Goal: Task Accomplishment & Management: Manage account settings

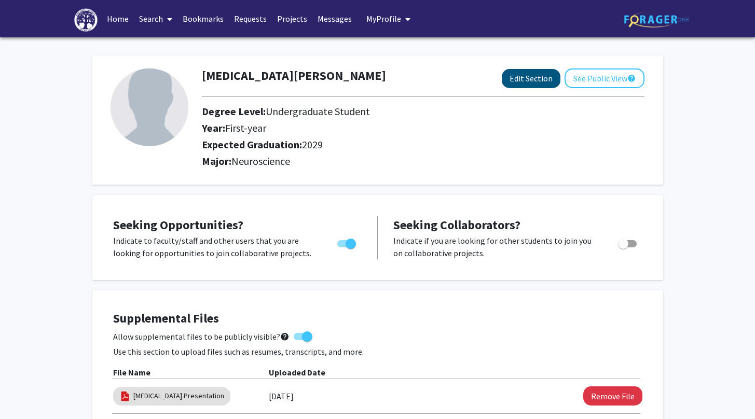
click at [537, 80] on button "Edit Section" at bounding box center [531, 78] width 59 height 19
select select "first-year"
select select "2029"
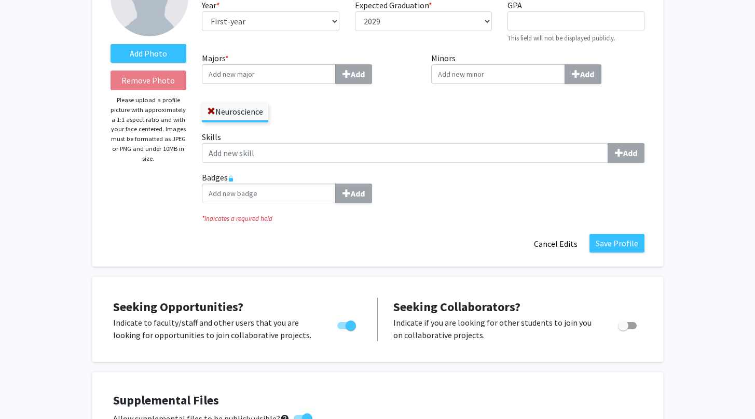
scroll to position [108, 0]
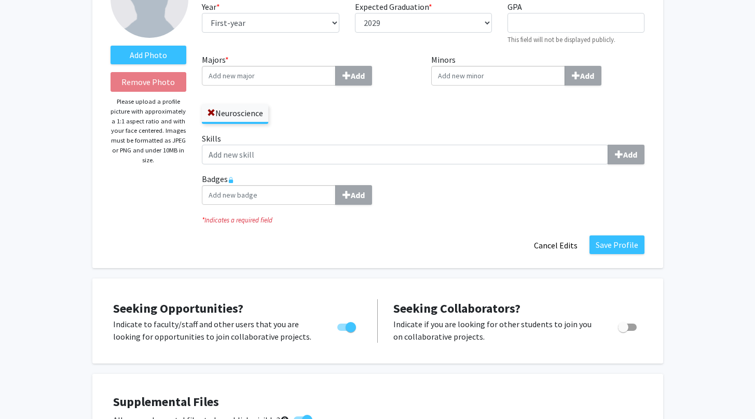
click at [252, 83] on input "Majors * Add" at bounding box center [269, 76] width 134 height 20
click at [321, 127] on div "Majors * Add Neuroscience" at bounding box center [308, 92] width 229 height 79
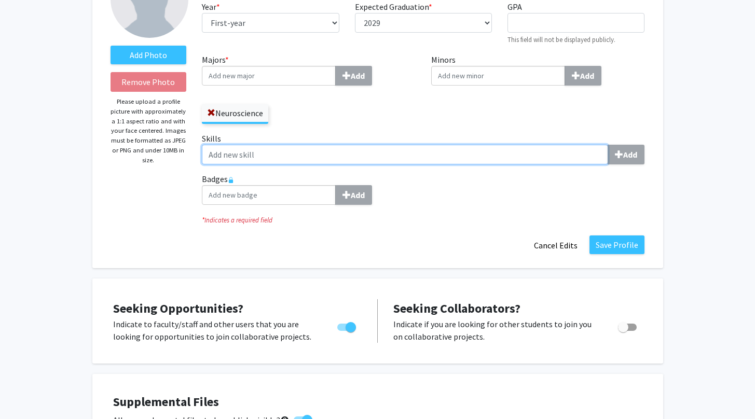
click at [355, 159] on input "Skills Add" at bounding box center [405, 155] width 406 height 20
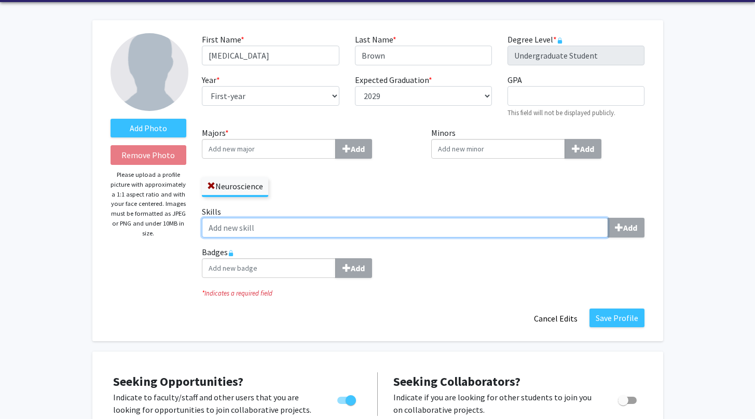
scroll to position [32, 0]
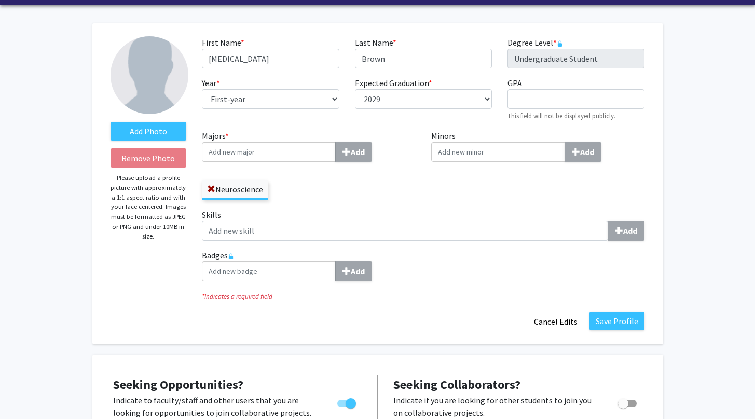
click at [234, 274] on input "Badges Add" at bounding box center [269, 272] width 134 height 20
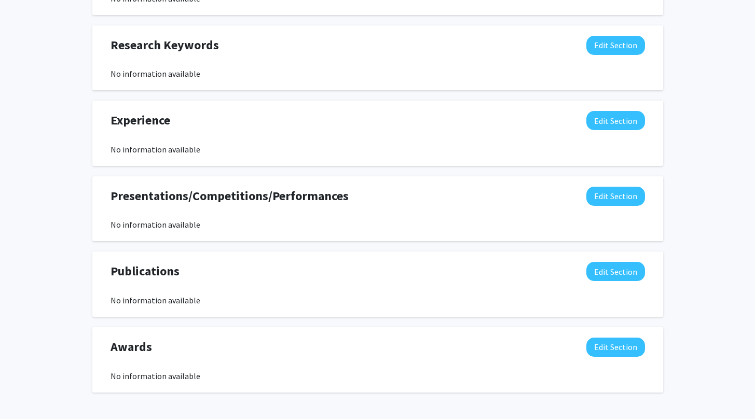
scroll to position [765, 0]
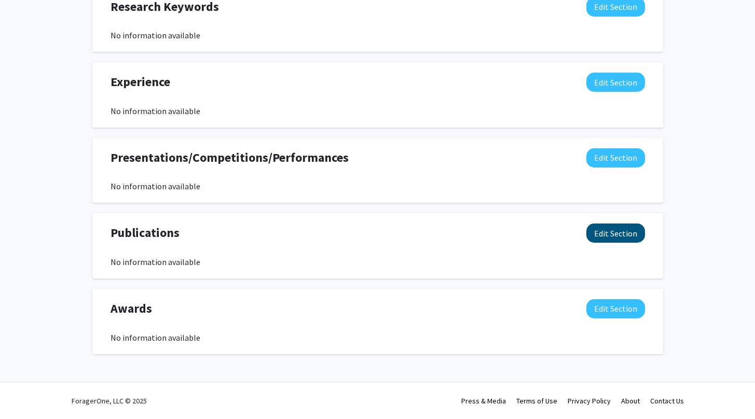
click at [601, 242] on button "Edit Section" at bounding box center [615, 233] width 59 height 19
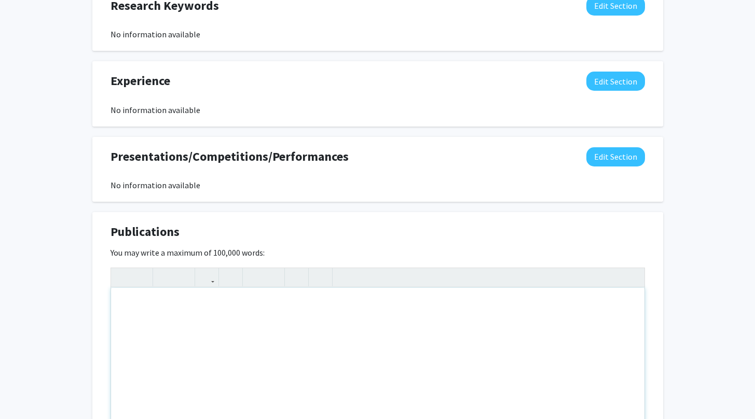
click at [192, 349] on div "Note to users with screen readers: Please deactivate our accessibility plugin f…" at bounding box center [377, 366] width 533 height 156
click at [213, 279] on button "button" at bounding box center [207, 277] width 18 height 18
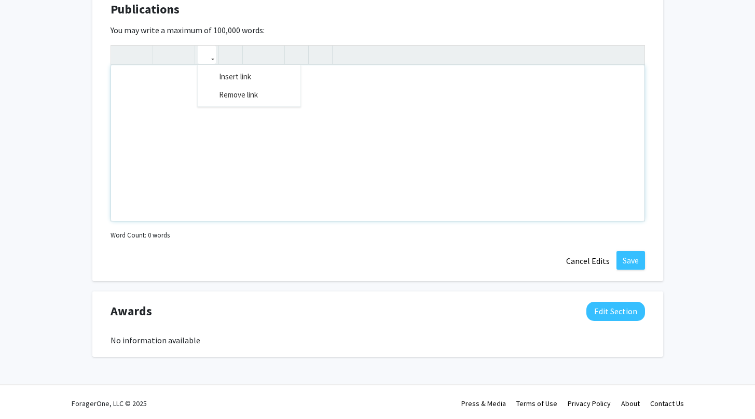
scroll to position [991, 0]
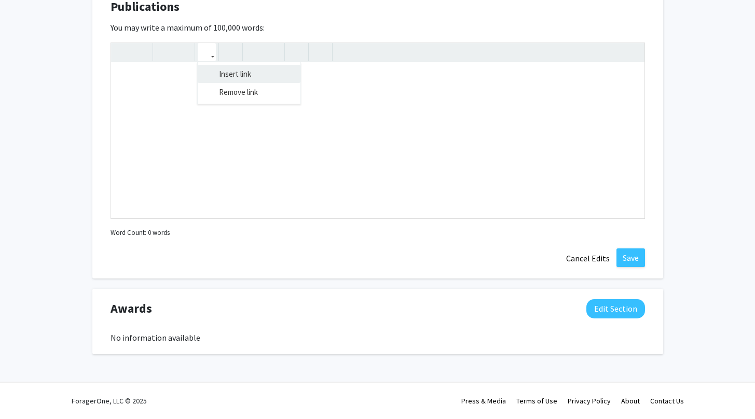
click at [237, 72] on div "Insert link Remove link" at bounding box center [378, 131] width 534 height 176
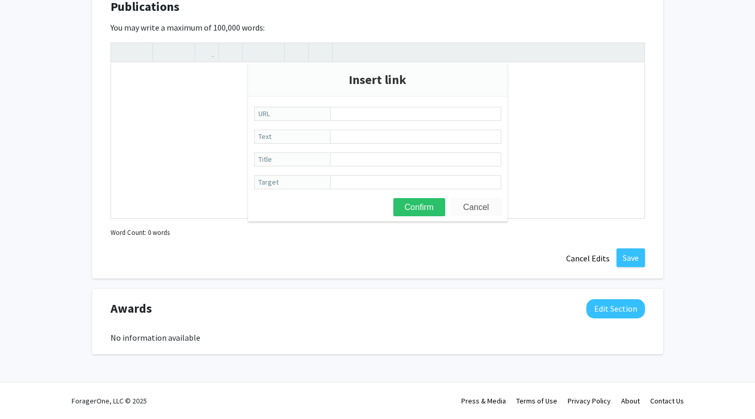
click at [478, 207] on button "Cancel" at bounding box center [476, 207] width 52 height 18
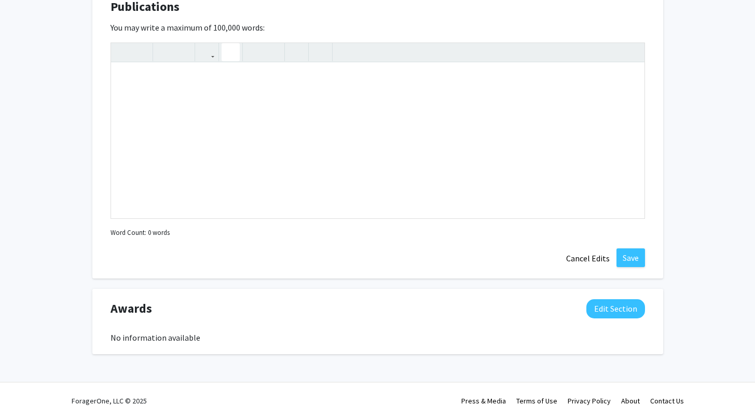
click at [226, 44] on use "button" at bounding box center [226, 44] width 0 height 0
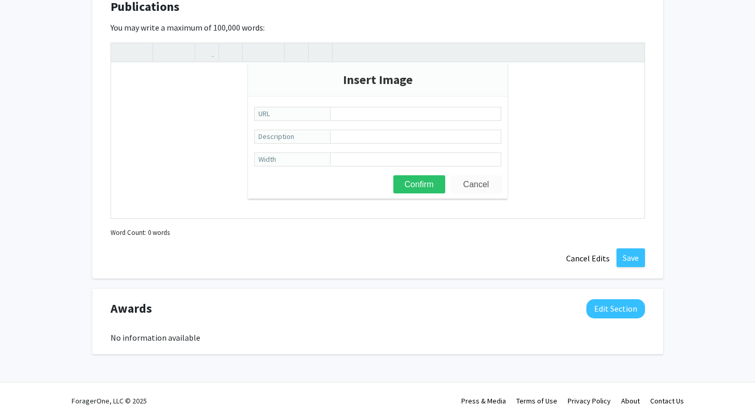
click at [486, 180] on button "Cancel" at bounding box center [476, 184] width 52 height 18
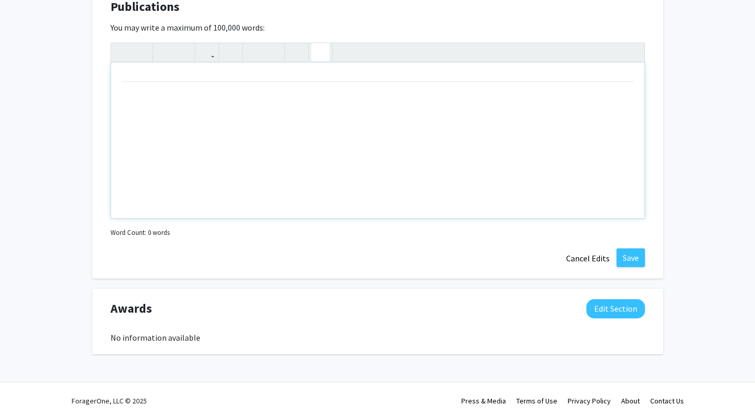
click at [319, 54] on icon "button" at bounding box center [320, 52] width 9 height 17
drag, startPoint x: 166, startPoint y: 112, endPoint x: 148, endPoint y: 78, distance: 38.1
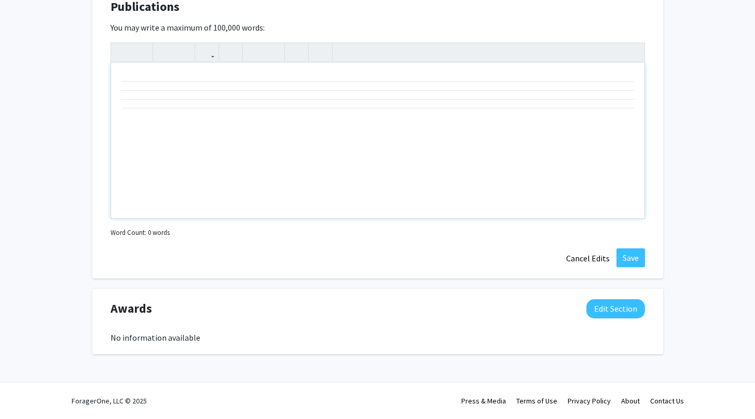
click at [148, 78] on div "Note to users with screen readers: Please deactivate our accessibility plugin f…" at bounding box center [377, 141] width 533 height 156
click at [127, 120] on div "Note to users with screen readers: Please deactivate our accessibility plugin f…" at bounding box center [377, 141] width 533 height 156
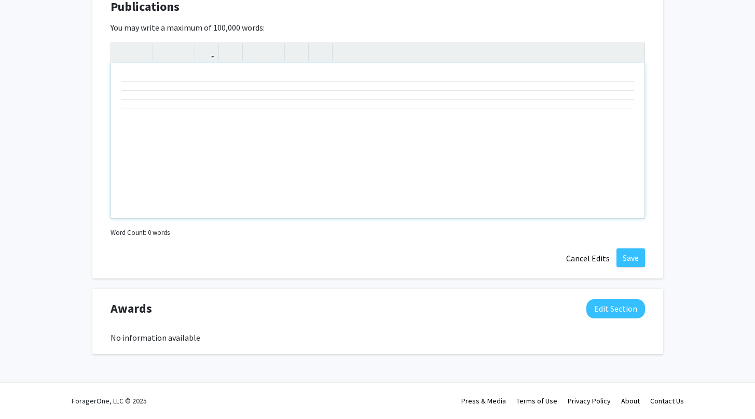
click at [127, 120] on div "Note to users with screen readers: Please deactivate our accessibility plugin f…" at bounding box center [377, 141] width 533 height 156
click at [136, 76] on div "Note to users with screen readers: Please deactivate our accessibility plugin f…" at bounding box center [377, 141] width 533 height 156
click at [320, 54] on icon "button" at bounding box center [320, 52] width 9 height 17
type textarea "<p><hr></p><p><hr></p><p><hr></p><p><hr></p><p><hr></p>"
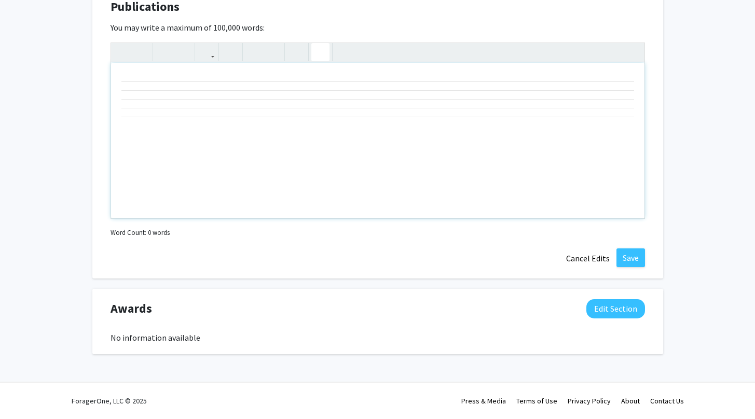
click at [320, 54] on icon "button" at bounding box center [320, 52] width 9 height 17
click at [167, 116] on div "Note to users with screen readers: Please deactivate our accessibility plugin f…" at bounding box center [377, 141] width 533 height 156
drag, startPoint x: 167, startPoint y: 116, endPoint x: 271, endPoint y: 119, distance: 104.9
click at [273, 119] on div "Note to users with screen readers: Please deactivate our accessibility plugin f…" at bounding box center [377, 141] width 533 height 156
click at [283, 113] on div "Note to users with screen readers: Please deactivate our accessibility plugin f…" at bounding box center [377, 141] width 533 height 156
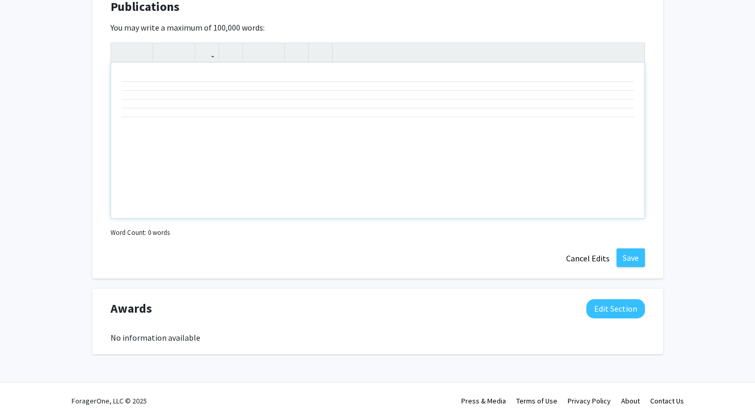
click at [283, 113] on div "Note to users with screen readers: Please deactivate our accessibility plugin f…" at bounding box center [377, 141] width 533 height 156
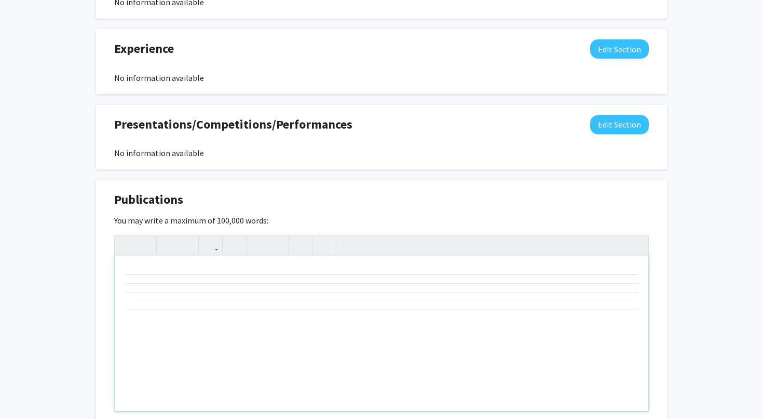
click at [628, 236] on div "<p><hr></p><p><hr></p><p><hr></p><p><hr></p><p><hr></p> Insert link Remove link" at bounding box center [381, 324] width 534 height 176
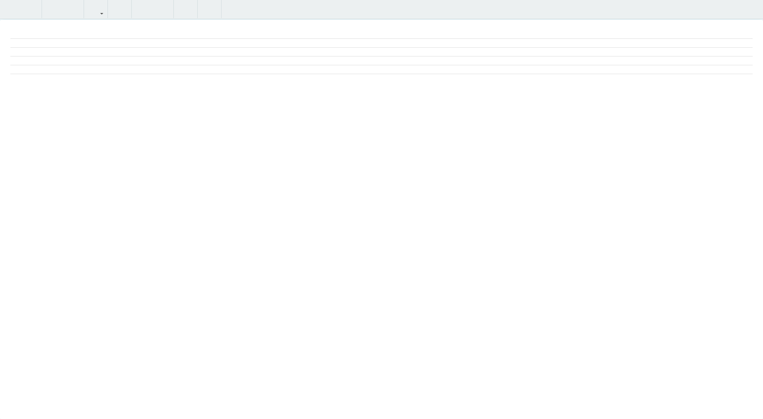
drag, startPoint x: 25, startPoint y: 86, endPoint x: 12, endPoint y: 37, distance: 50.5
click at [12, 37] on div "Note to users with screen readers: Please deactivate our accessibility plugin f…" at bounding box center [381, 220] width 763 height 400
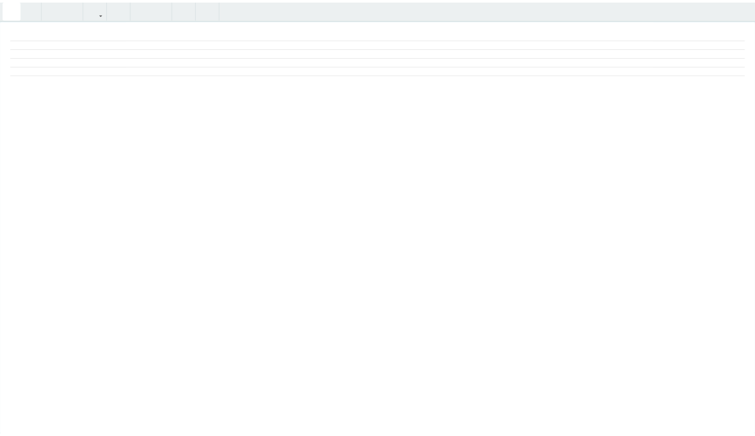
scroll to position [780, 0]
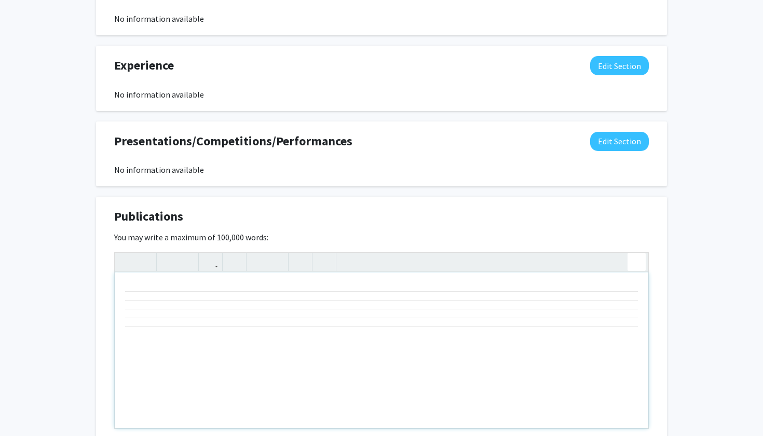
click at [628, 149] on button "Edit Section" at bounding box center [615, 141] width 59 height 19
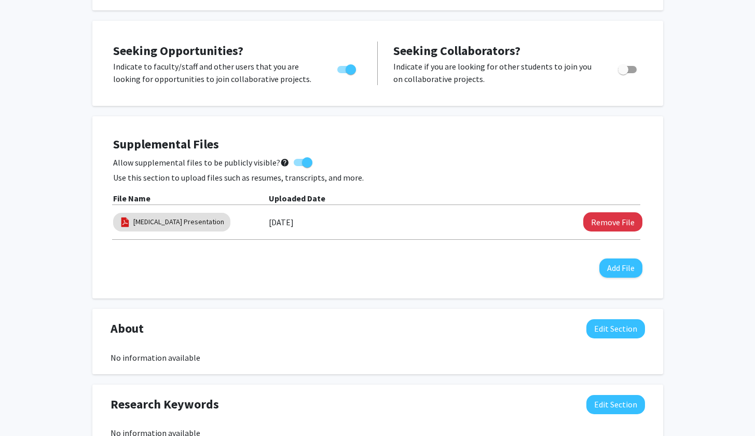
scroll to position [407, 0]
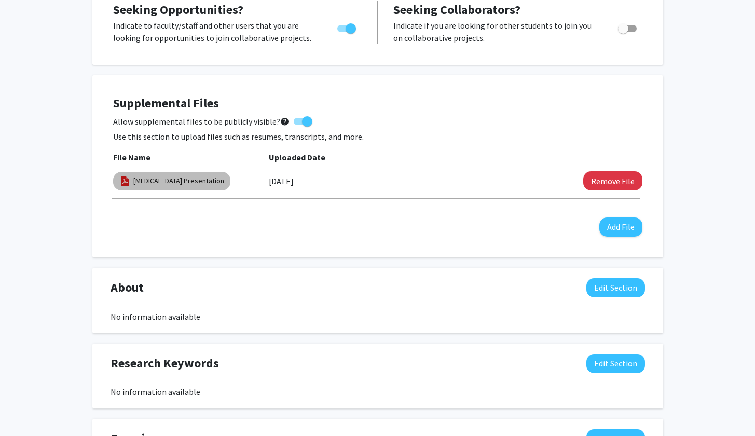
drag, startPoint x: 149, startPoint y: 186, endPoint x: 168, endPoint y: 231, distance: 48.9
click at [168, 231] on div "Supplemental Files Allow supplemental files to be publicly visible? help Use th…" at bounding box center [377, 166] width 529 height 141
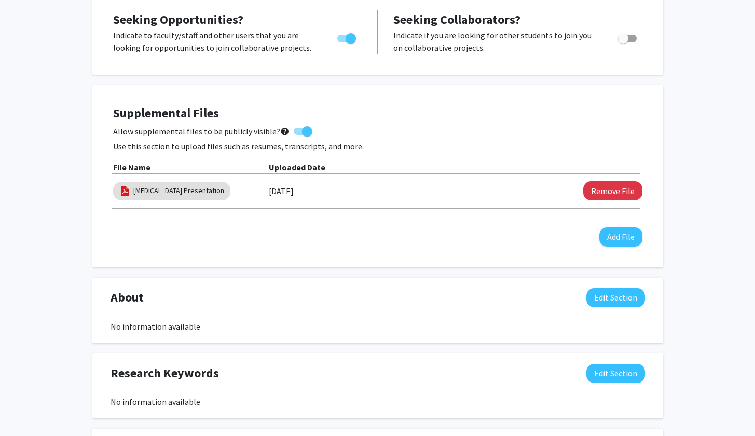
scroll to position [376, 0]
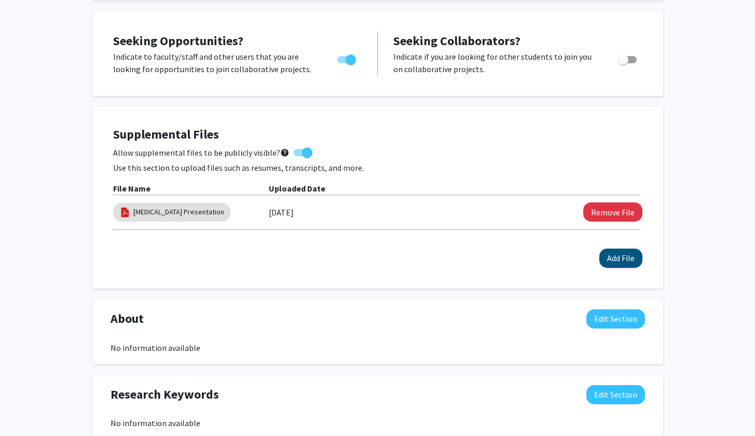
click at [615, 263] on button "Add File" at bounding box center [620, 258] width 43 height 19
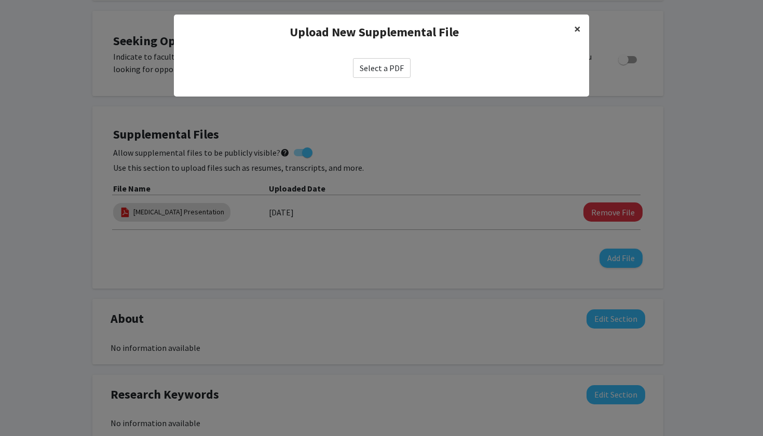
click at [573, 29] on button "×" at bounding box center [577, 29] width 23 height 29
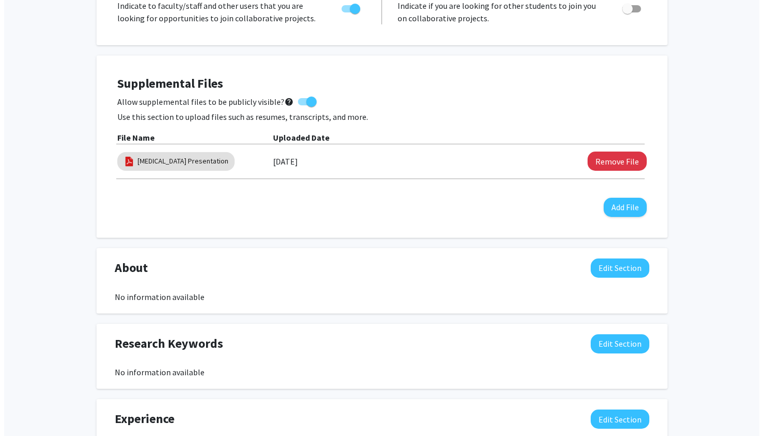
scroll to position [425, 0]
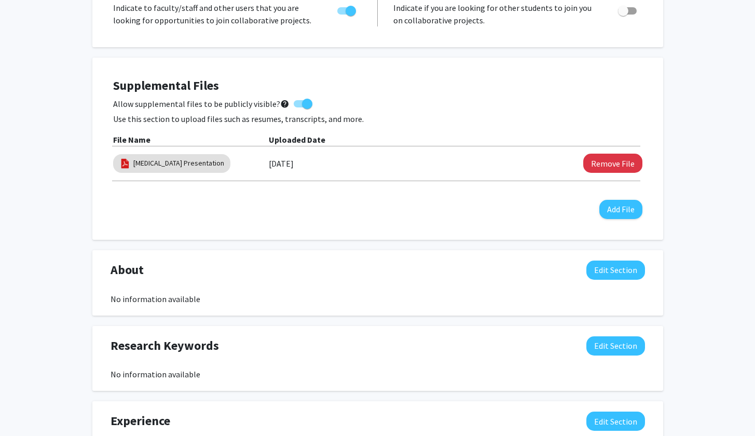
click at [611, 222] on div "Supplemental Files Allow supplemental files to be publicly visible? help Use th…" at bounding box center [378, 148] width 550 height 161
click at [614, 209] on button "Add File" at bounding box center [620, 209] width 43 height 19
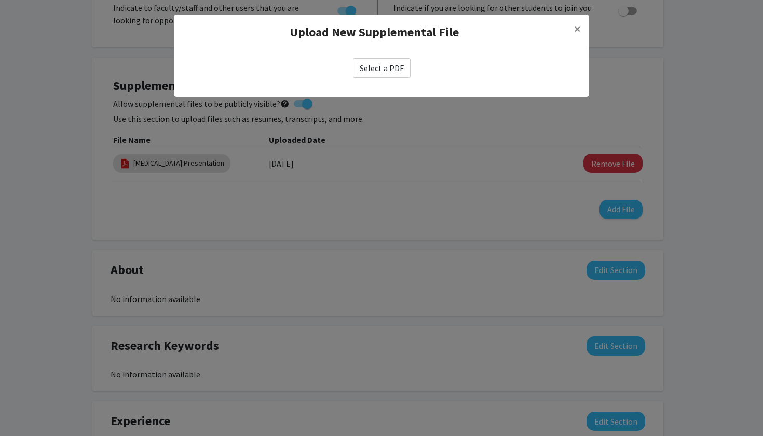
click at [390, 59] on label "Select a PDF" at bounding box center [382, 68] width 58 height 20
click at [0, 0] on input "Select a PDF" at bounding box center [0, 0] width 0 height 0
select select "custom"
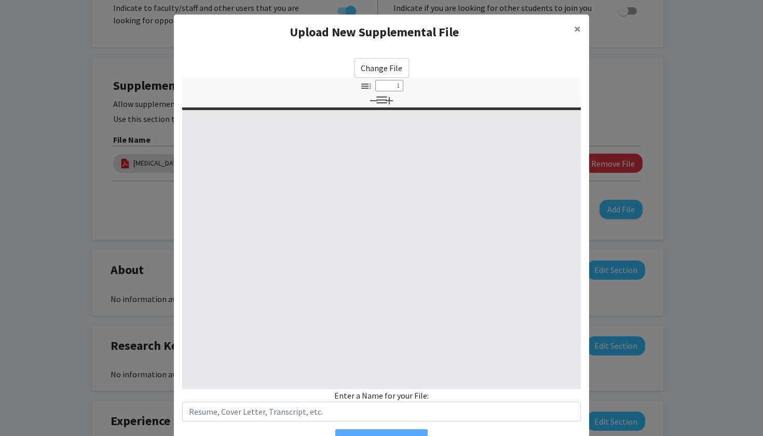
type input "0"
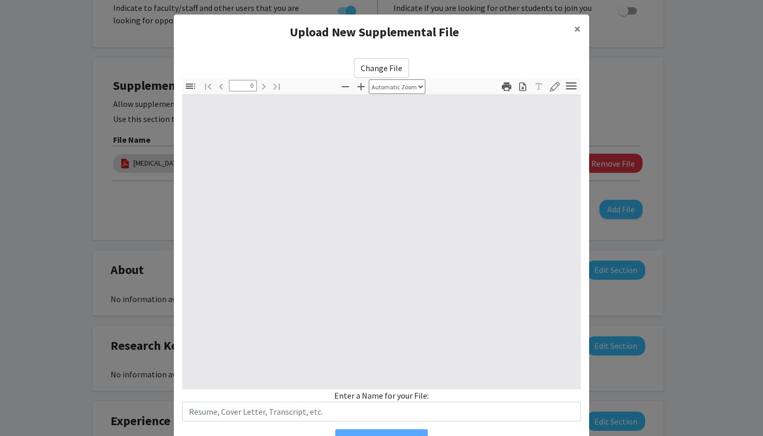
select select "custom"
type input "1"
select select "auto"
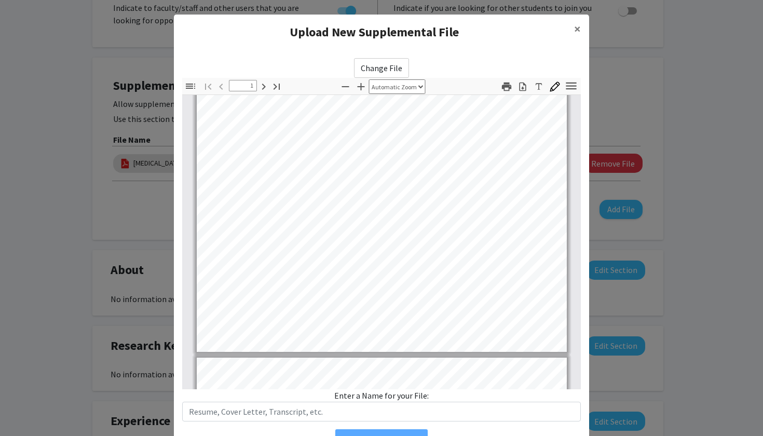
type input "2"
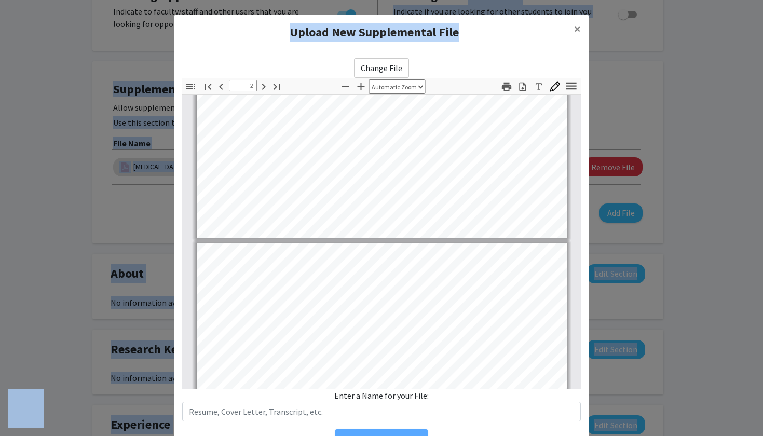
scroll to position [407, 0]
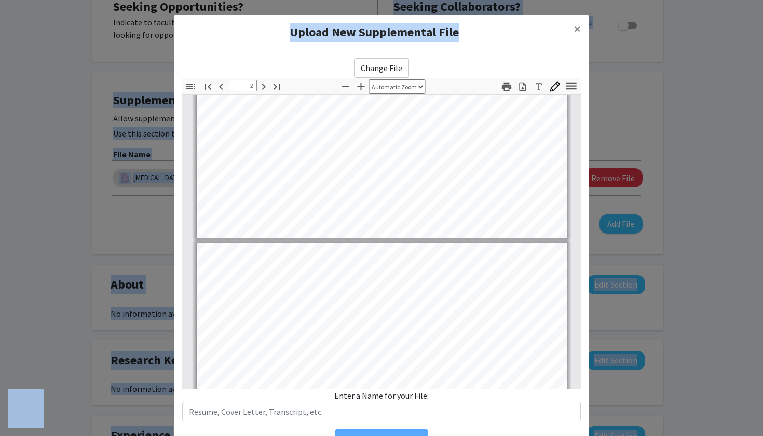
drag, startPoint x: 471, startPoint y: 23, endPoint x: 470, endPoint y: -8, distance: 31.7
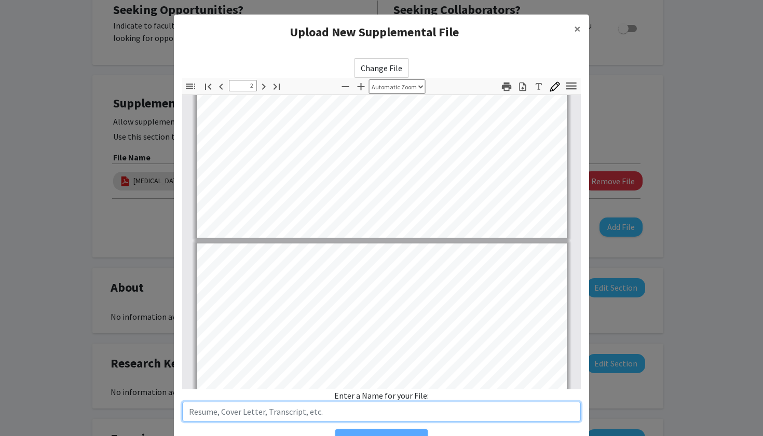
click at [360, 405] on input "text" at bounding box center [381, 412] width 398 height 20
type input "Research paper 2025"
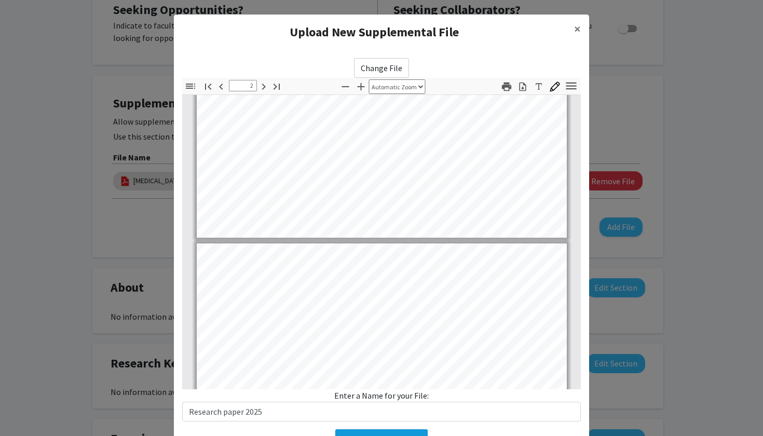
click at [375, 419] on button "Add Supplemental File" at bounding box center [381, 438] width 92 height 19
select select "first-year"
select select "2029"
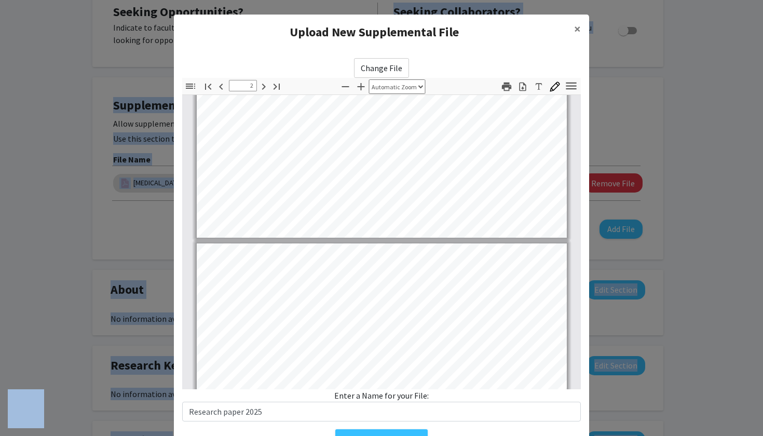
drag, startPoint x: 463, startPoint y: 19, endPoint x: 460, endPoint y: -3, distance: 21.4
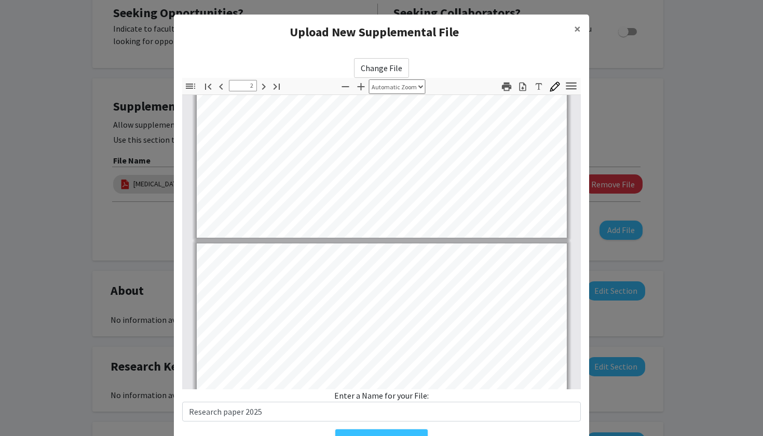
click at [415, 17] on div "Upload New Supplemental File ×" at bounding box center [381, 32] width 415 height 35
click at [369, 419] on button "Add Supplemental File" at bounding box center [381, 438] width 92 height 19
drag, startPoint x: 364, startPoint y: 25, endPoint x: 364, endPoint y: 16, distance: 9.3
click at [364, 16] on div "Upload New Supplemental File ×" at bounding box center [381, 32] width 415 height 35
click at [343, 34] on h4 "Upload New Supplemental File" at bounding box center [373, 32] width 383 height 19
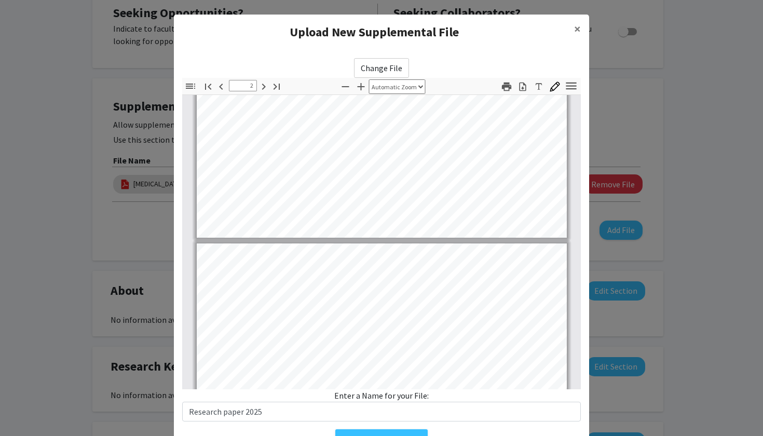
drag, startPoint x: 494, startPoint y: 16, endPoint x: 491, endPoint y: 5, distance: 11.8
click at [491, 4] on modal-container "Upload New Supplemental File × Change File Thumbnails Document Outline Attachme…" at bounding box center [381, 218] width 763 height 436
drag, startPoint x: 560, startPoint y: 17, endPoint x: 558, endPoint y: 3, distance: 14.2
click at [558, 3] on modal-container "Upload New Supplemental File × Change File Thumbnails Document Outline Attachme…" at bounding box center [381, 218] width 763 height 436
click at [368, 419] on button "Add Supplemental File" at bounding box center [381, 438] width 92 height 19
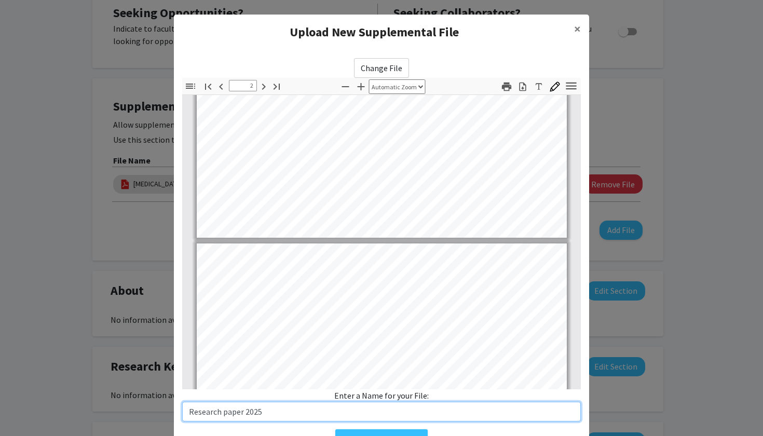
click at [374, 415] on input "Research paper 2025" at bounding box center [381, 412] width 398 height 20
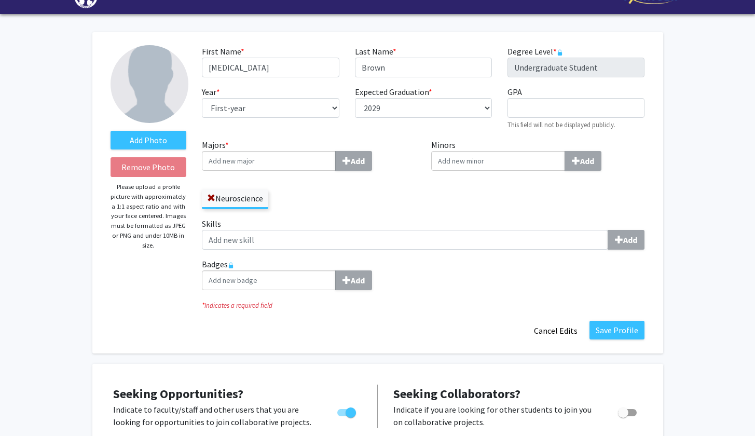
scroll to position [0, 0]
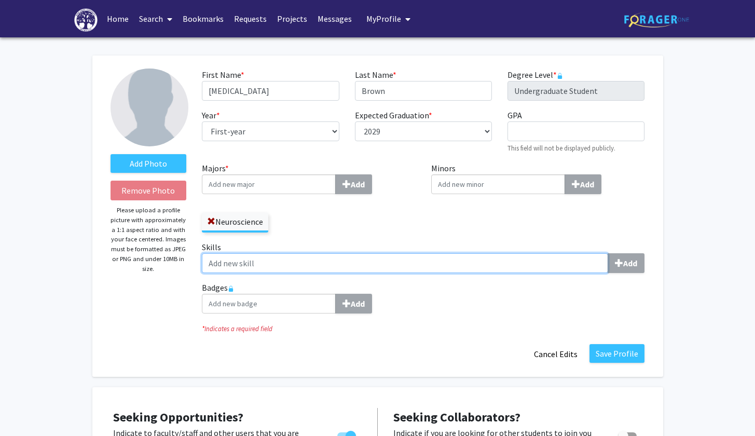
click at [359, 263] on input "Skills Add" at bounding box center [405, 263] width 406 height 20
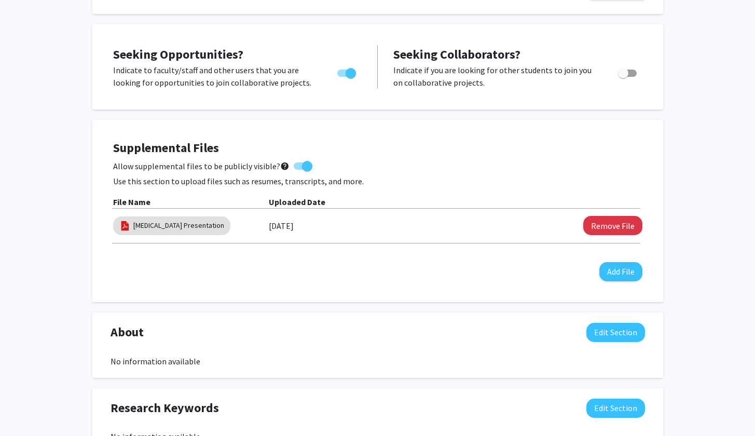
scroll to position [359, 0]
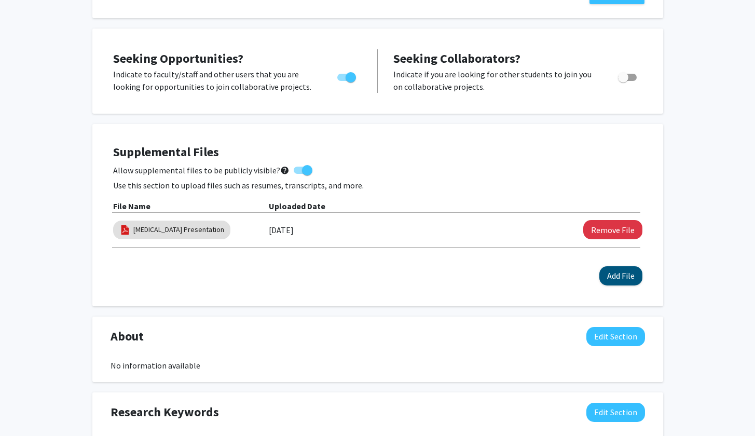
click at [631, 277] on button "Add File" at bounding box center [620, 275] width 43 height 19
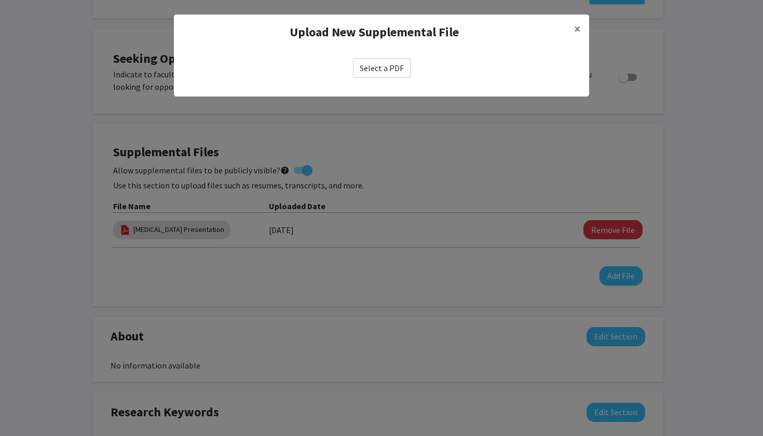
click at [372, 66] on label "Select a PDF" at bounding box center [382, 68] width 58 height 20
click at [0, 0] on input "Select a PDF" at bounding box center [0, 0] width 0 height 0
select select "custom"
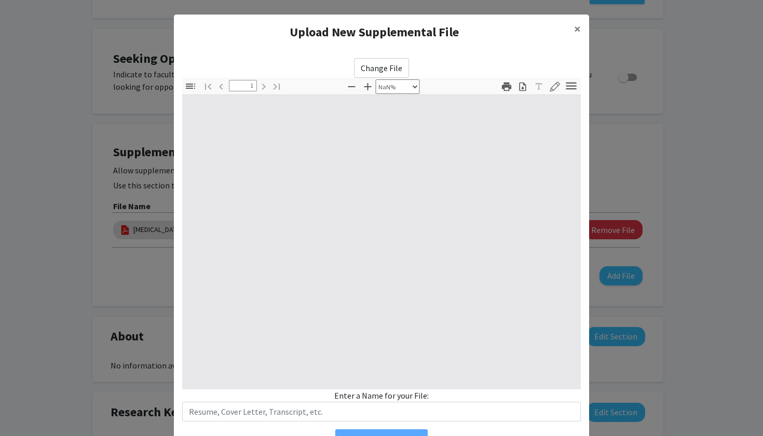
type input "0"
select select "custom"
type input "1"
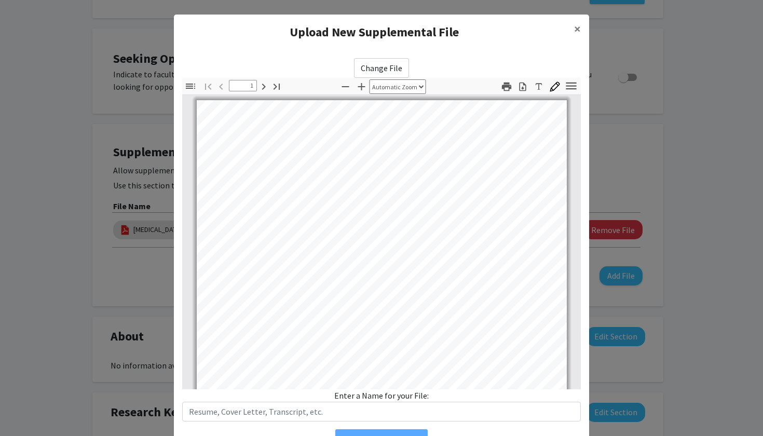
select select "auto"
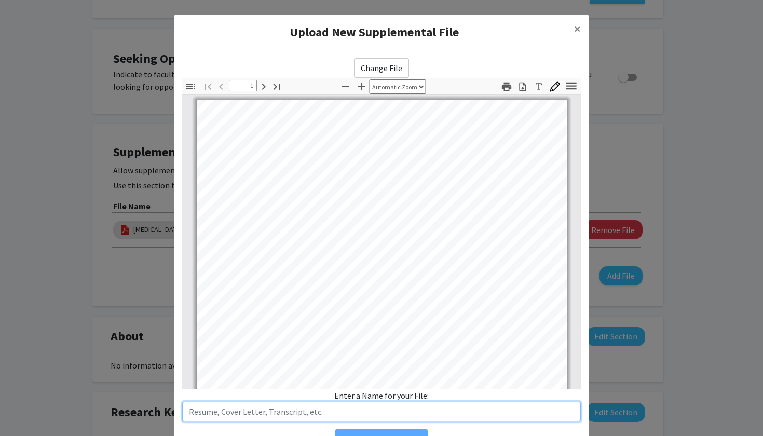
click at [348, 409] on input "text" at bounding box center [381, 412] width 398 height 20
type input "Research paper"
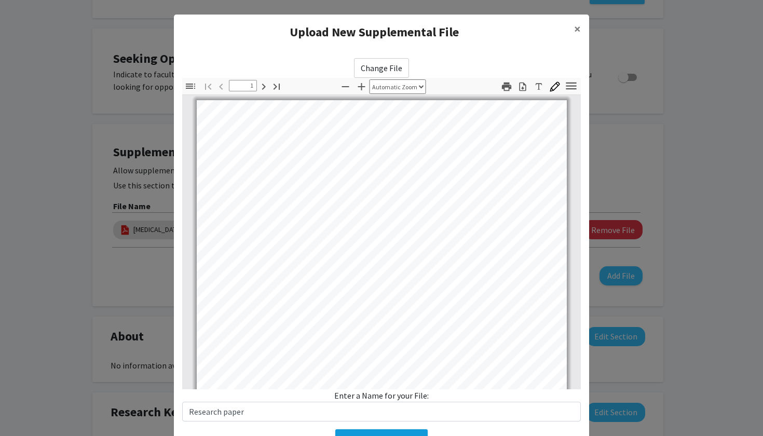
click at [373, 419] on button "Add Supplemental File" at bounding box center [381, 438] width 92 height 19
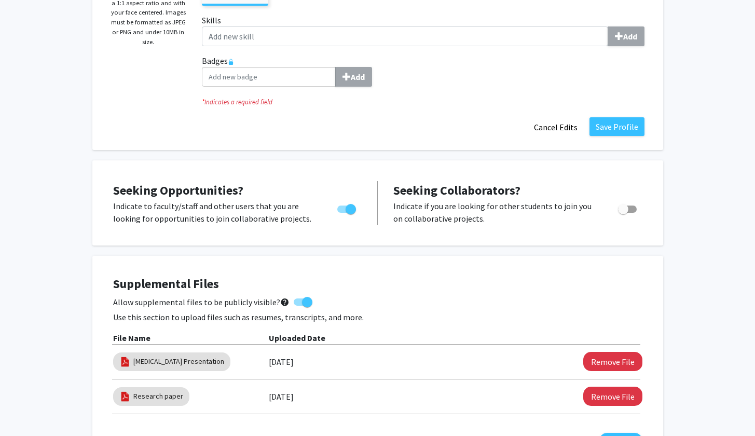
scroll to position [0, 0]
